Goal: Information Seeking & Learning: Understand process/instructions

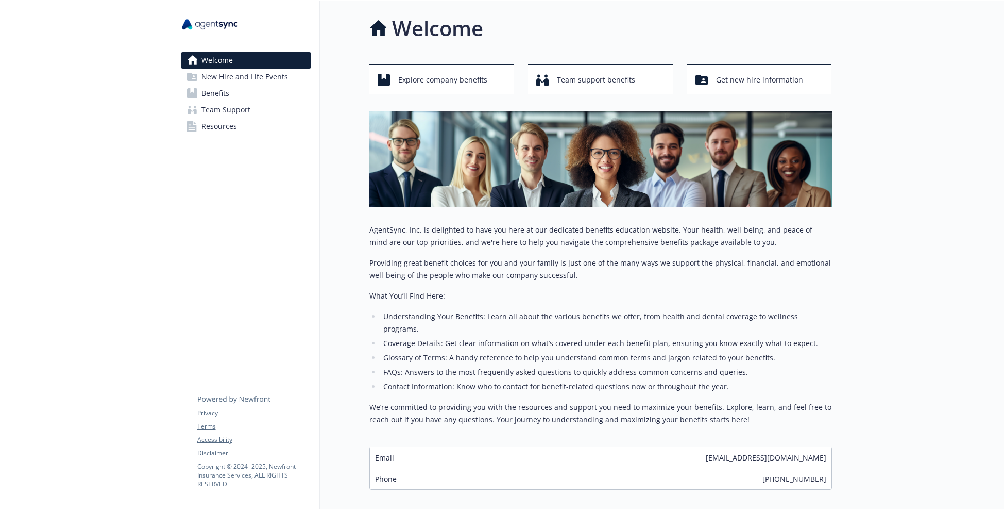
click at [230, 83] on span "New Hire and Life Events" at bounding box center [244, 77] width 87 height 16
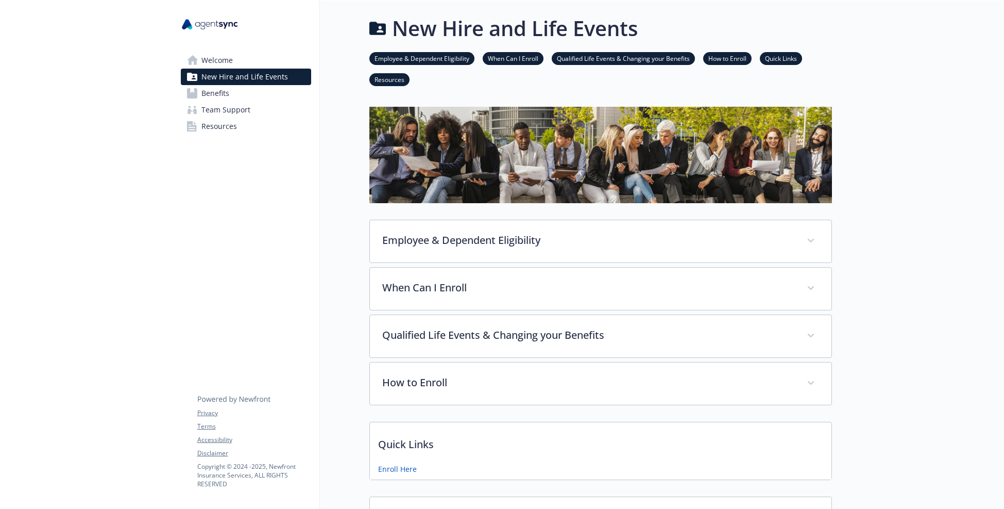
click at [257, 88] on link "Benefits" at bounding box center [246, 93] width 130 height 16
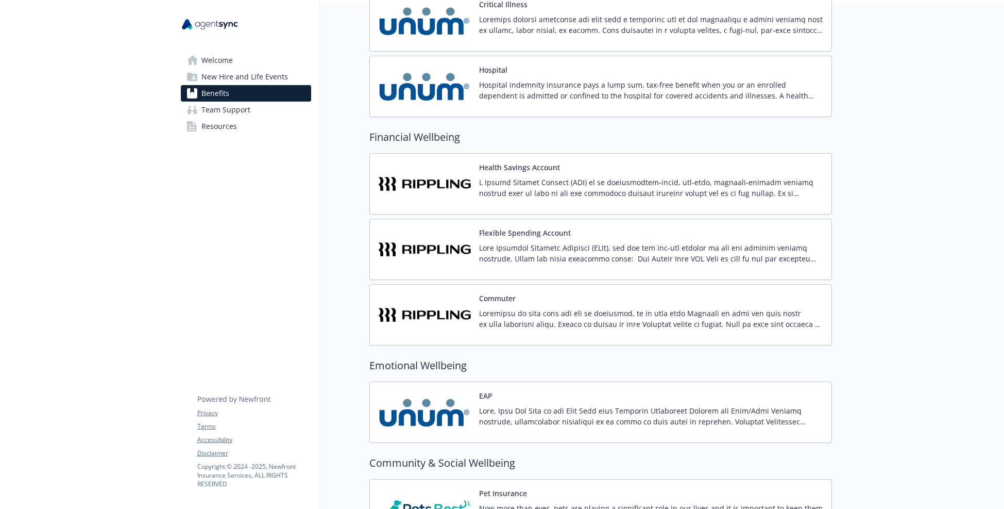
scroll to position [1141, 0]
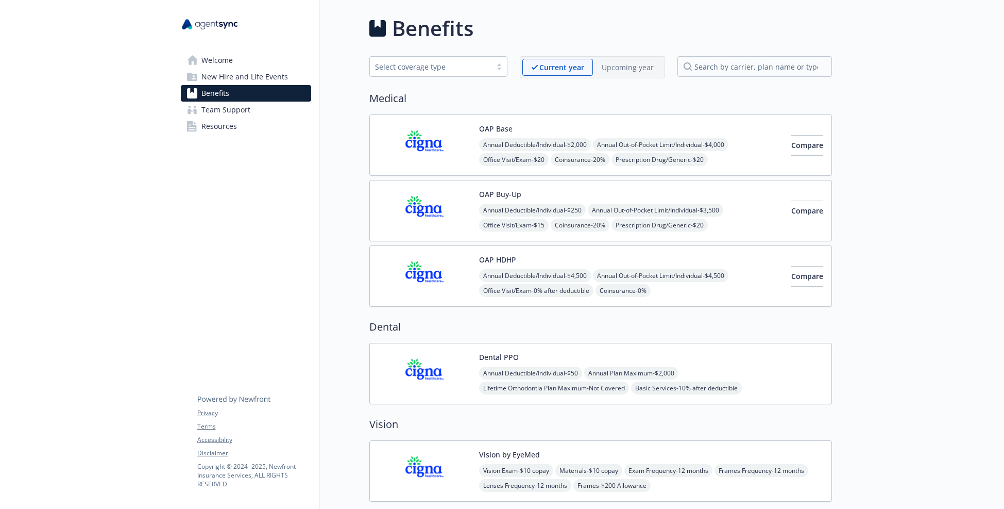
click at [224, 71] on span "New Hire and Life Events" at bounding box center [244, 77] width 87 height 16
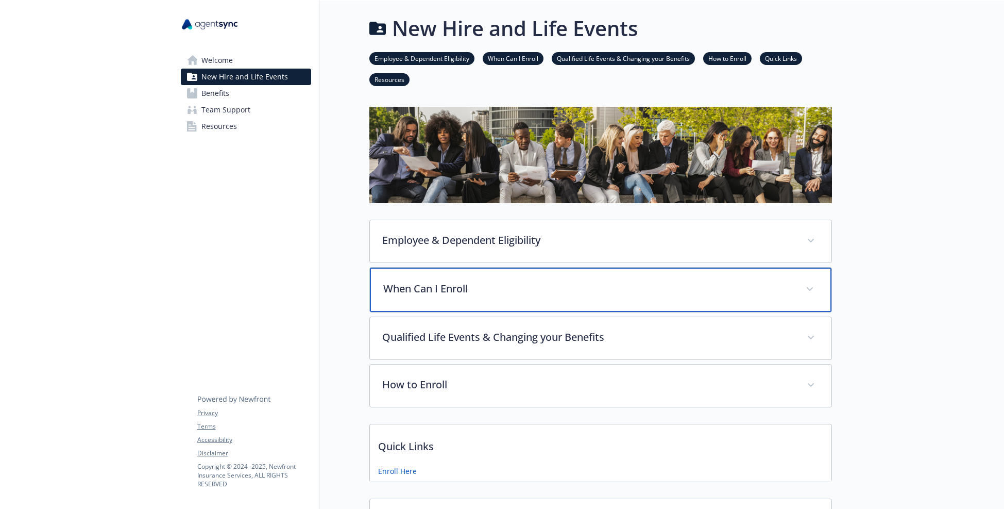
click at [425, 292] on p "When Can I Enroll" at bounding box center [588, 288] width 410 height 15
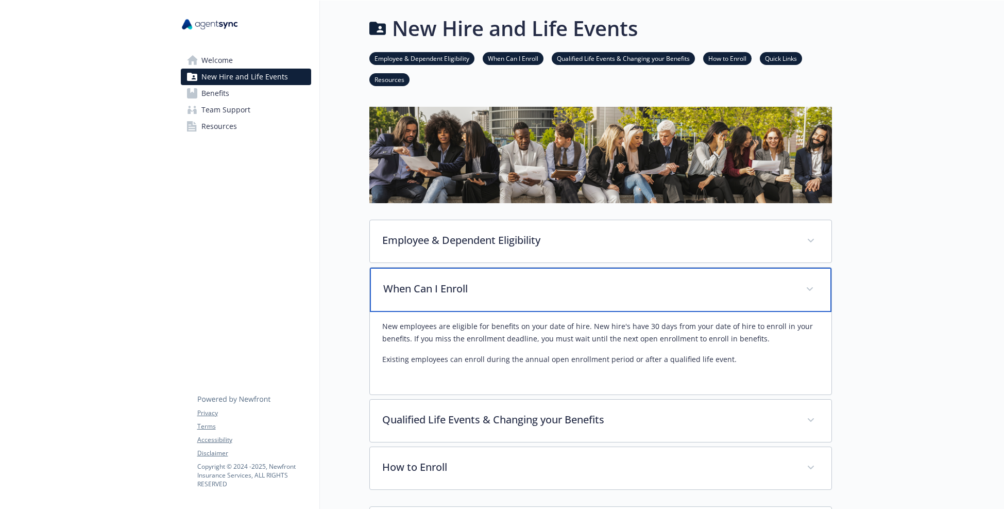
click at [425, 292] on p "When Can I Enroll" at bounding box center [588, 288] width 410 height 15
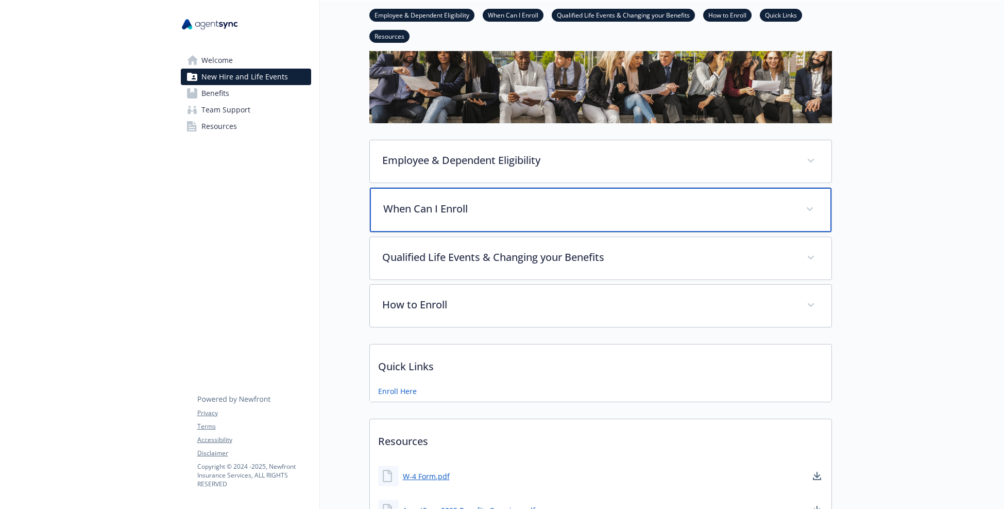
scroll to position [93, 0]
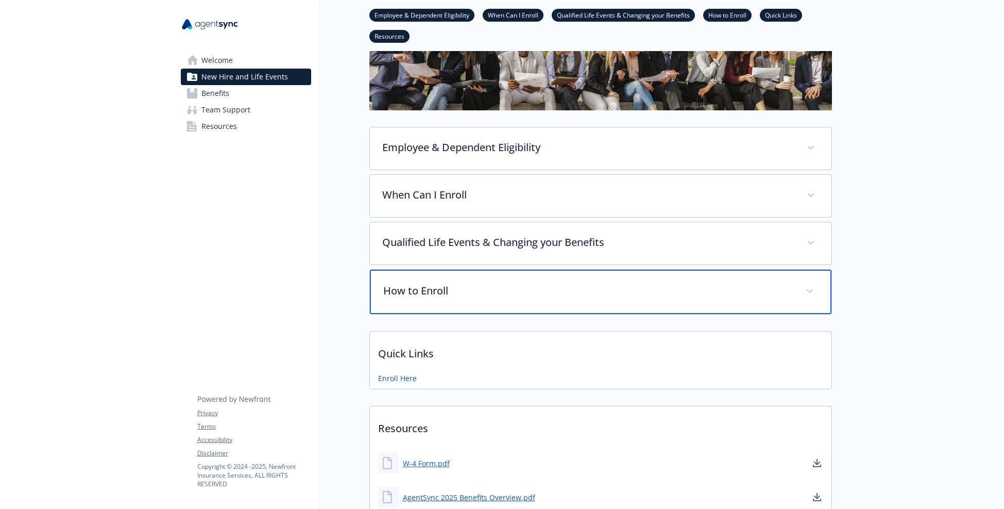
click at [424, 302] on div "How to Enroll" at bounding box center [601, 292] width 462 height 44
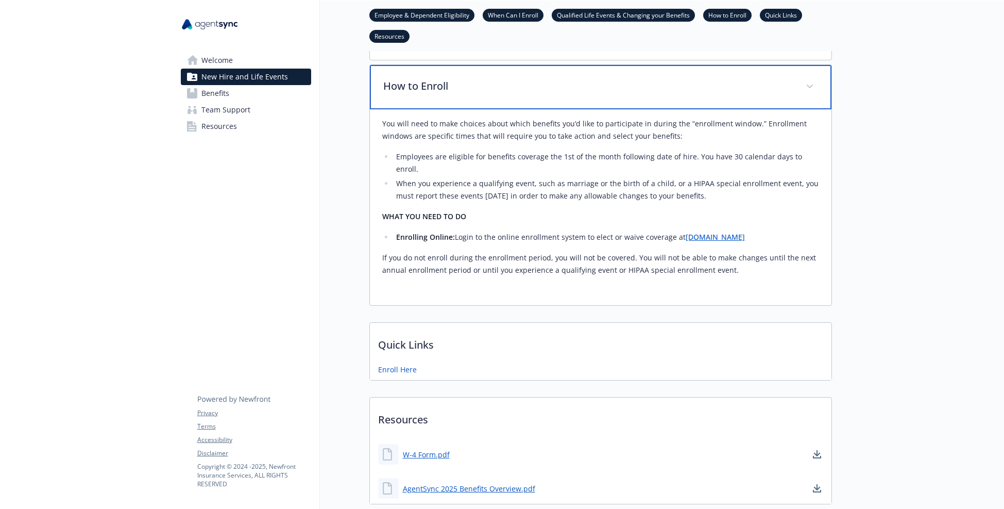
scroll to position [355, 0]
